Goal: Entertainment & Leisure: Consume media (video, audio)

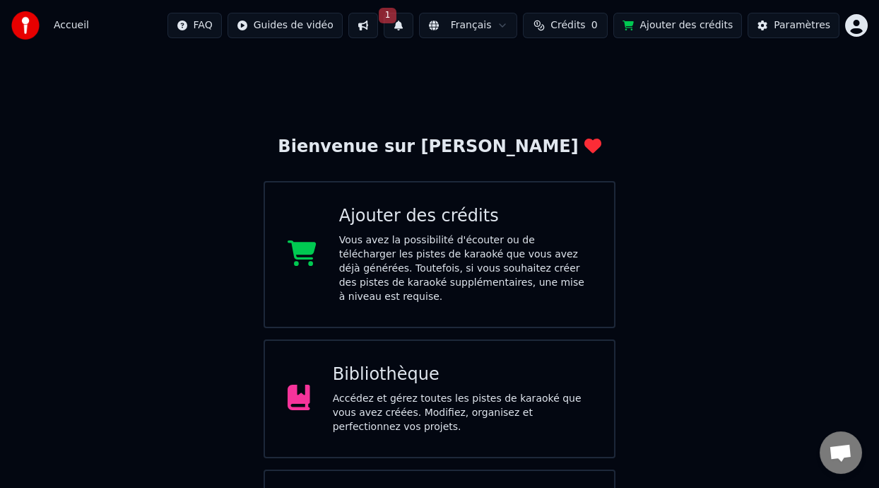
click at [492, 391] on div "Accédez et gérez toutes les pistes de karaoké que vous avez créées. Modifiez, o…" at bounding box center [462, 412] width 259 height 42
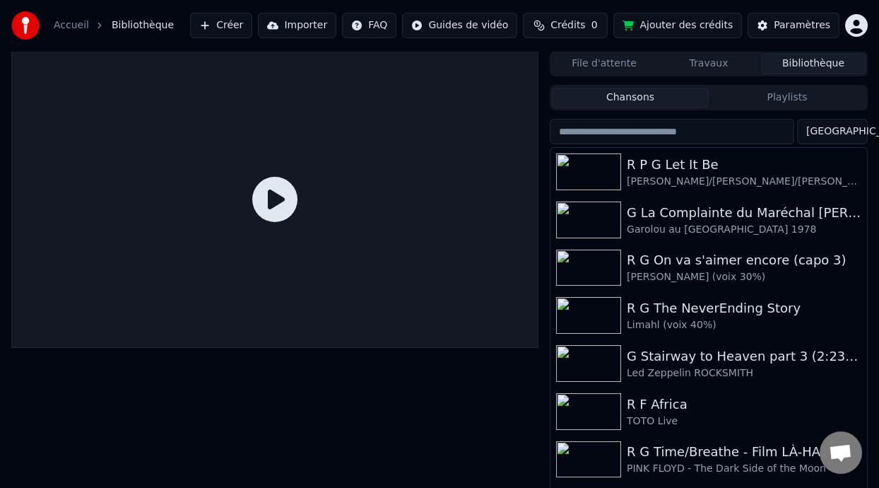
click at [813, 95] on button "Playlists" at bounding box center [787, 98] width 157 height 20
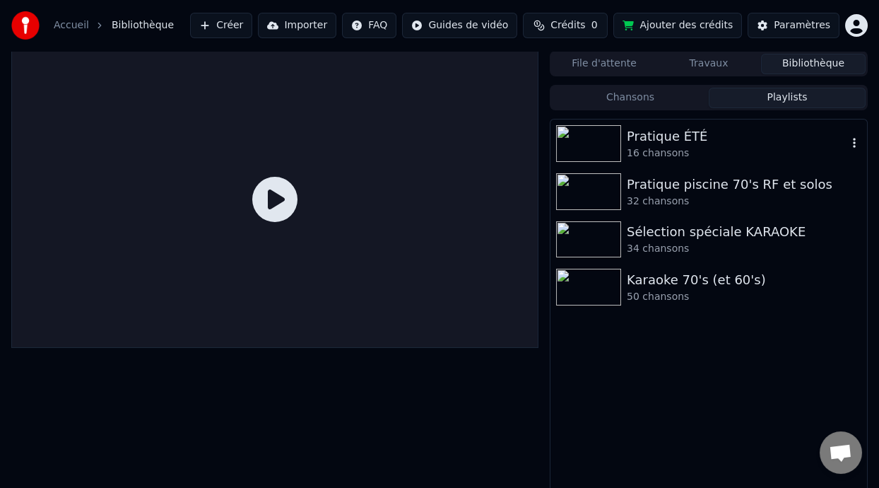
click at [725, 129] on div "Pratique ÉTÉ" at bounding box center [737, 136] width 220 height 20
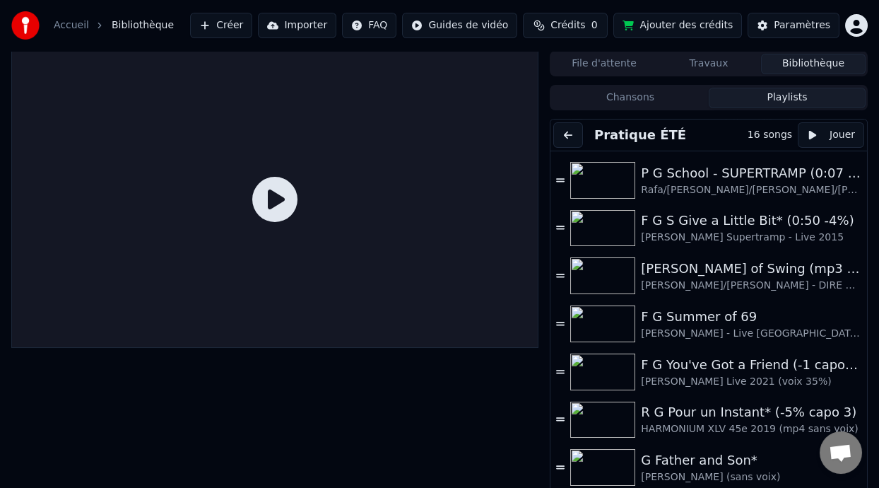
scroll to position [254, 0]
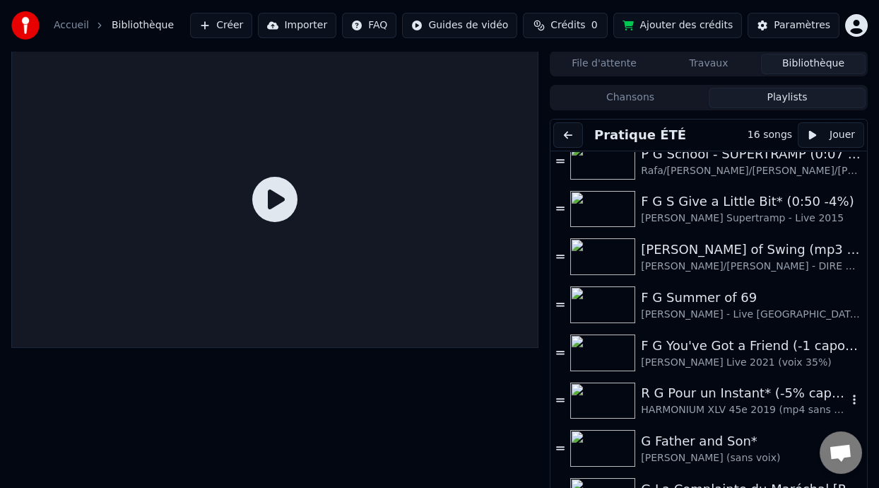
click at [713, 401] on div "R G Pour un Instant* (-5% capo 3)" at bounding box center [744, 393] width 206 height 20
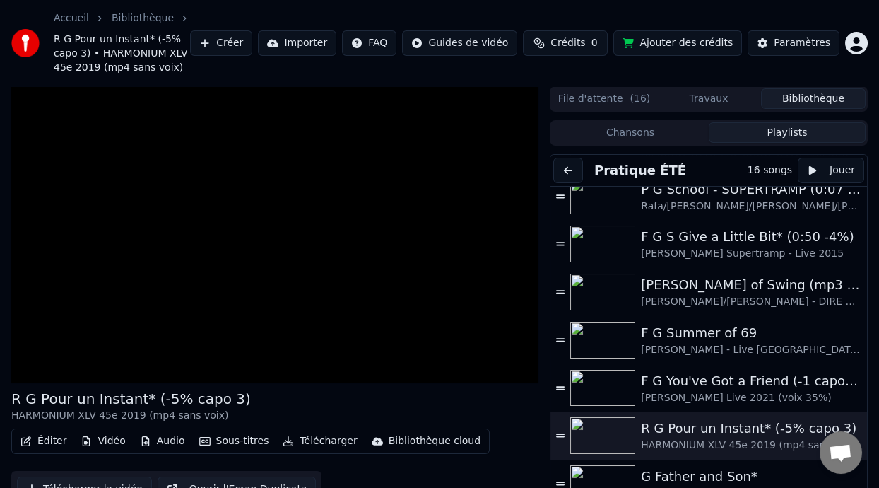
scroll to position [56, 0]
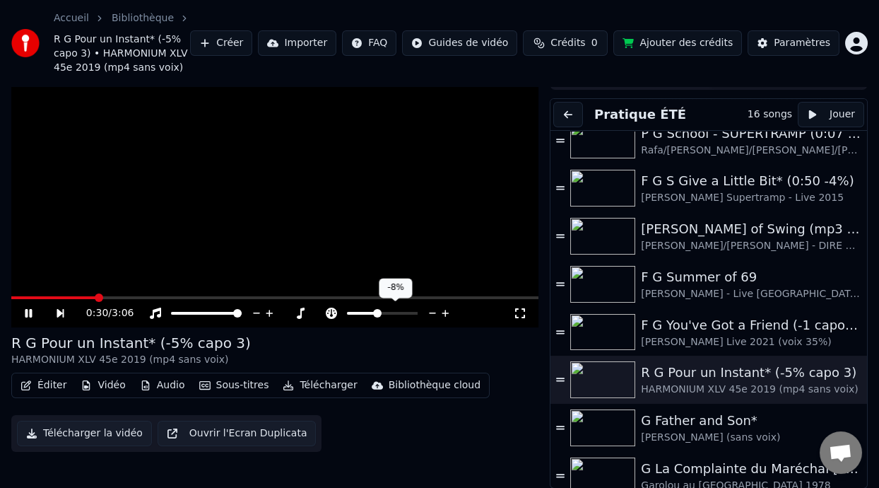
click at [376, 312] on span at bounding box center [362, 313] width 30 height 3
click at [378, 310] on span at bounding box center [378, 313] width 8 height 8
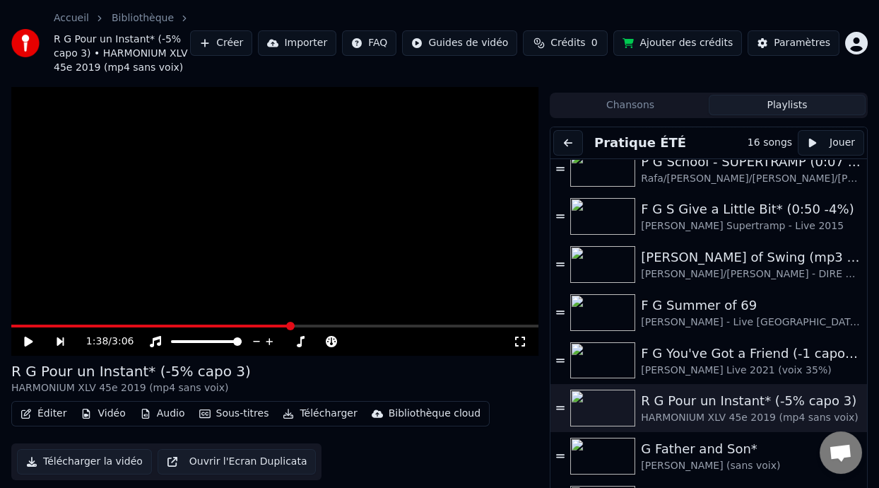
scroll to position [0, 0]
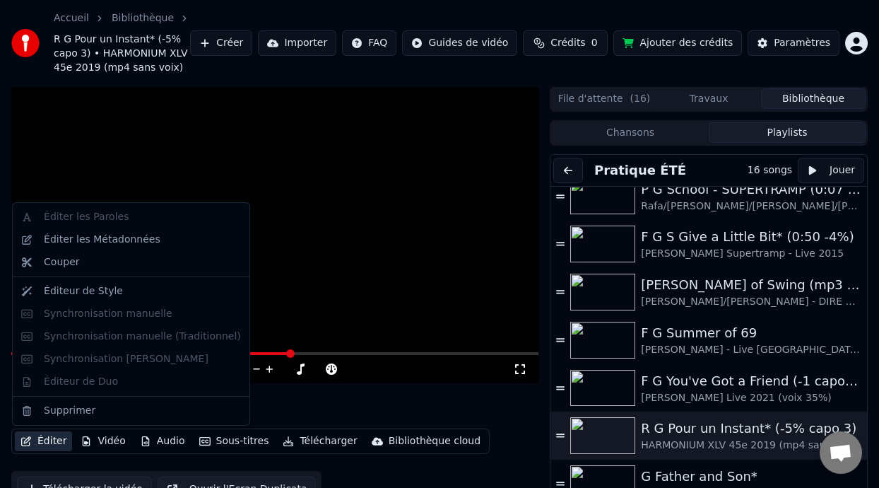
click at [58, 442] on button "Éditer" at bounding box center [43, 441] width 57 height 20
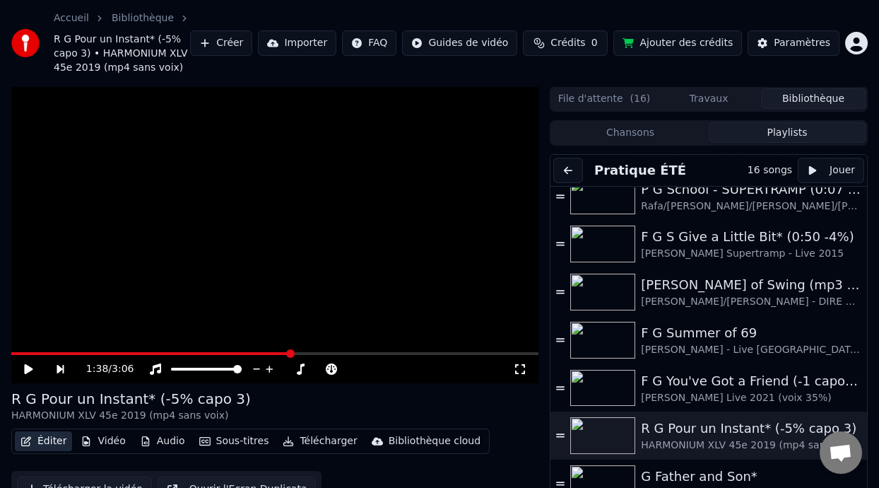
click at [58, 442] on button "Éditer" at bounding box center [43, 441] width 57 height 20
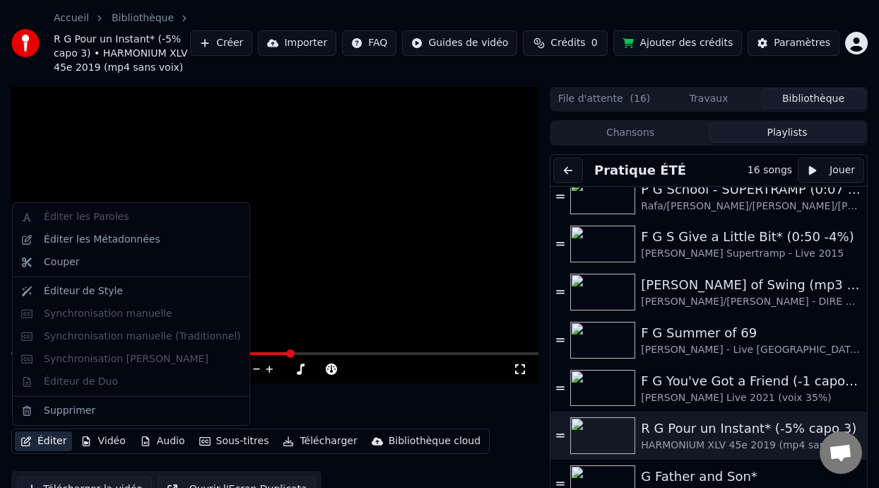
click at [58, 442] on button "Éditer" at bounding box center [43, 441] width 57 height 20
click at [430, 300] on video at bounding box center [274, 234] width 527 height 297
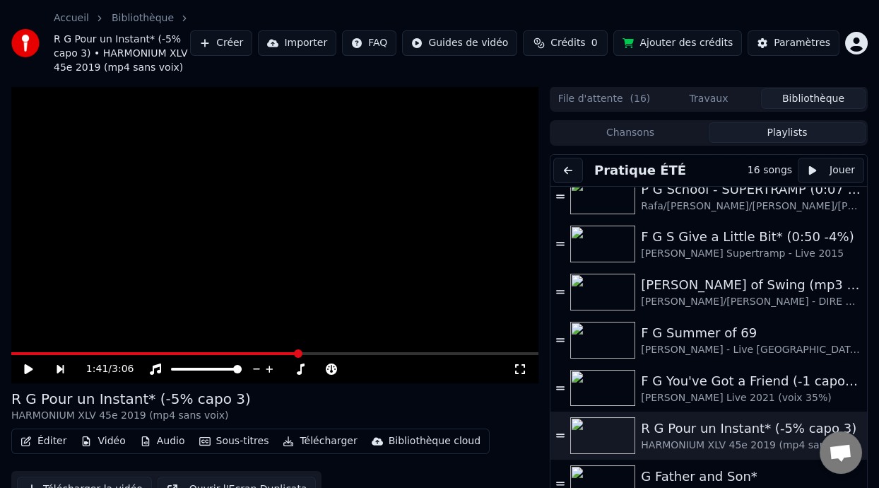
click at [451, 300] on video at bounding box center [274, 234] width 527 height 297
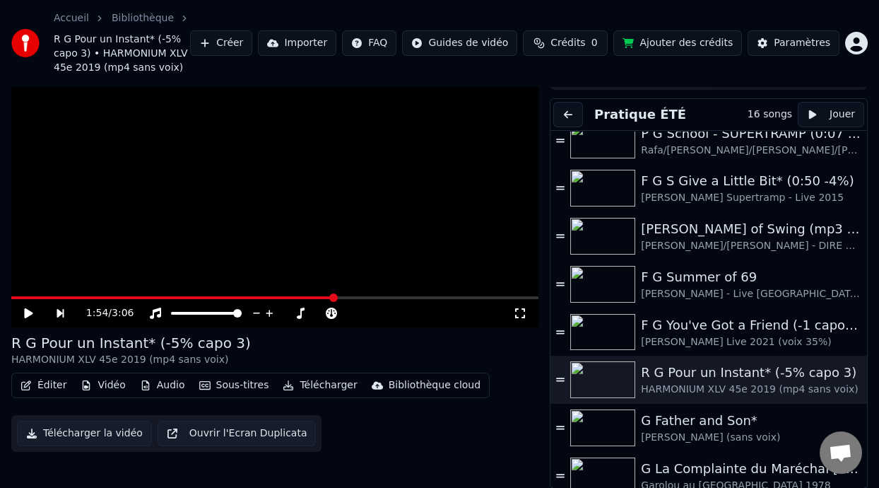
click at [396, 296] on span at bounding box center [274, 297] width 527 height 3
click at [437, 296] on span at bounding box center [274, 297] width 527 height 3
click at [297, 203] on video at bounding box center [274, 178] width 527 height 297
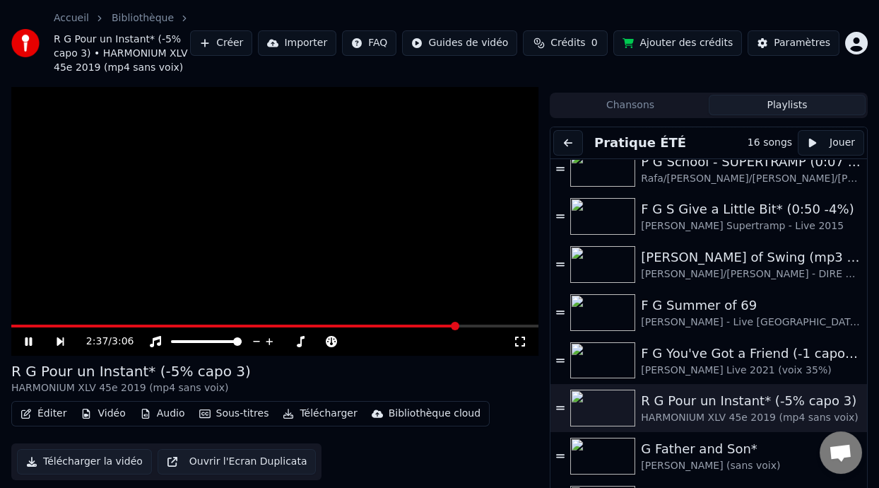
scroll to position [0, 0]
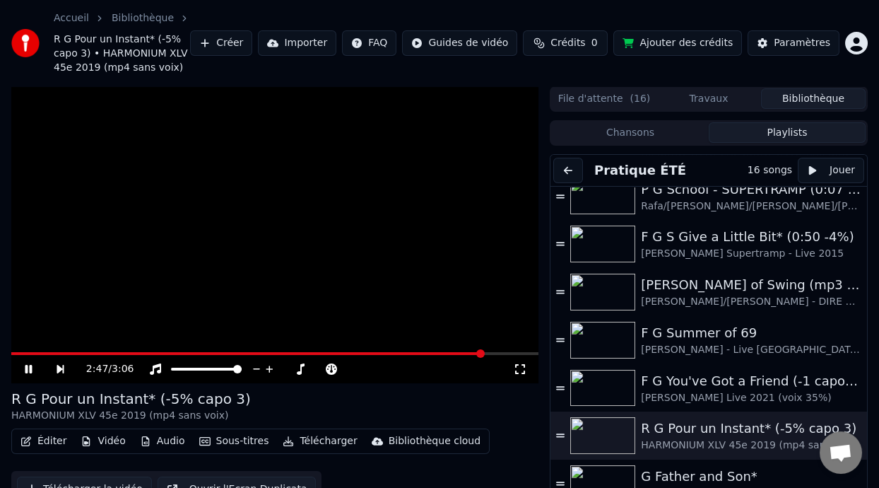
click at [29, 363] on icon at bounding box center [39, 368] width 32 height 11
click at [20, 350] on video at bounding box center [274, 234] width 527 height 297
click at [21, 353] on span at bounding box center [16, 353] width 11 height 3
click at [28, 367] on icon at bounding box center [28, 369] width 8 height 10
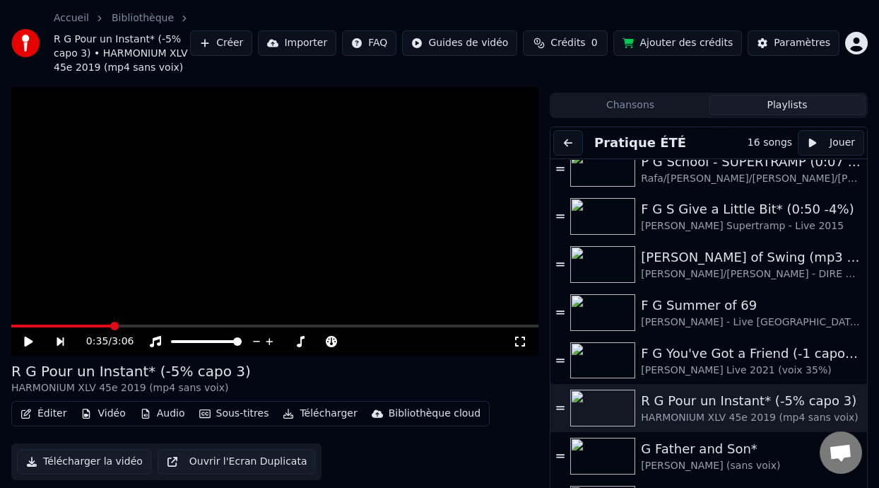
scroll to position [56, 0]
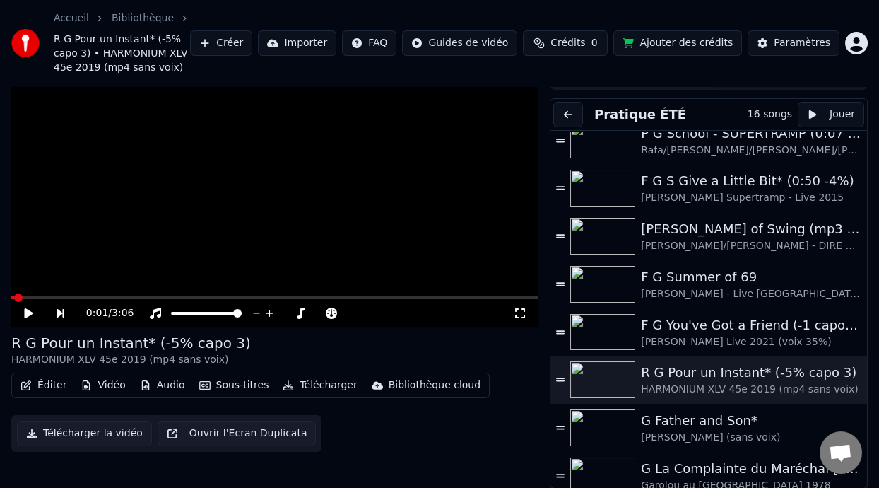
click at [13, 296] on span at bounding box center [12, 297] width 3 height 3
click at [515, 308] on icon at bounding box center [520, 313] width 10 height 10
